Goal: Information Seeking & Learning: Learn about a topic

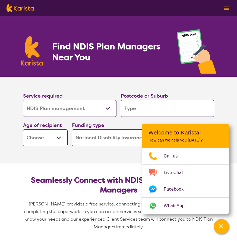
select select "NDIS Plan management"
select select "NDIS"
select select "NDIS Plan management"
select select "NDIS"
click at [128, 110] on input "search" at bounding box center [167, 108] width 93 height 17
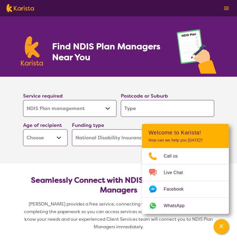
click at [81, 105] on select "Allied Health Assistant Assessment ([MEDICAL_DATA] or [MEDICAL_DATA]) Behaviour…" at bounding box center [69, 108] width 93 height 17
select select "Support worker"
click at [23, 100] on select "Allied Health Assistant Assessment ([MEDICAL_DATA] or [MEDICAL_DATA]) Behaviour…" at bounding box center [69, 108] width 93 height 17
select select "Support worker"
click at [134, 112] on input "search" at bounding box center [167, 108] width 93 height 17
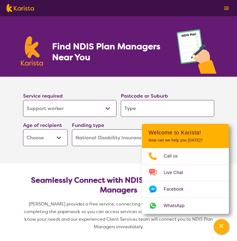
type input "c"
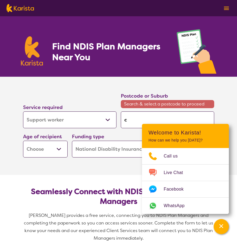
type input "cl"
type input "cly"
type input "clyd"
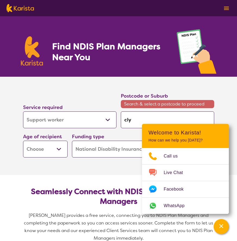
type input "clyd"
type input "[PERSON_NAME]"
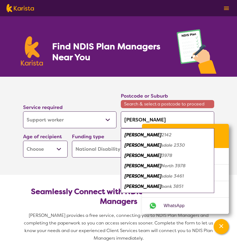
click at [152, 156] on div "[PERSON_NAME] 3978" at bounding box center [168, 156] width 88 height 10
type input "3978"
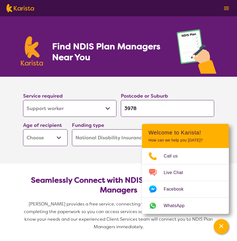
click at [109, 163] on section "Service required Allied Health Assistant Assessment ([MEDICAL_DATA] or [MEDICAL…" at bounding box center [118, 120] width 217 height 87
click at [50, 139] on select "Early Childhood - 0 to 9 Child - 10 to 11 Adolescent - 12 to 17 Adult - 18 to 6…" at bounding box center [45, 138] width 45 height 17
select select "AD"
click at [23, 130] on select "Early Childhood - 0 to 9 Child - 10 to 11 Adolescent - 12 to 17 Adult - 18 to 6…" at bounding box center [45, 138] width 45 height 17
select select "AD"
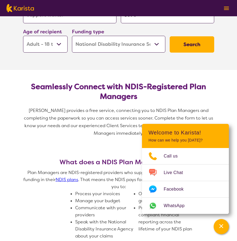
scroll to position [81, 0]
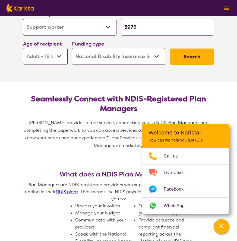
click at [196, 56] on button "Search" at bounding box center [192, 57] width 45 height 16
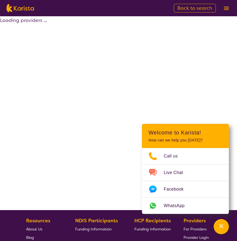
select select "by_score"
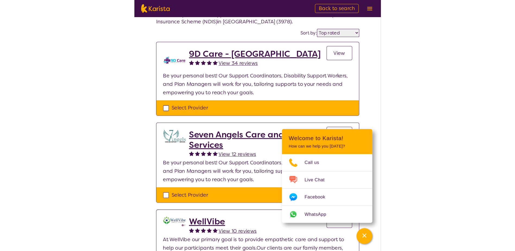
scroll to position [27, 0]
